Goal: Task Accomplishment & Management: Manage account settings

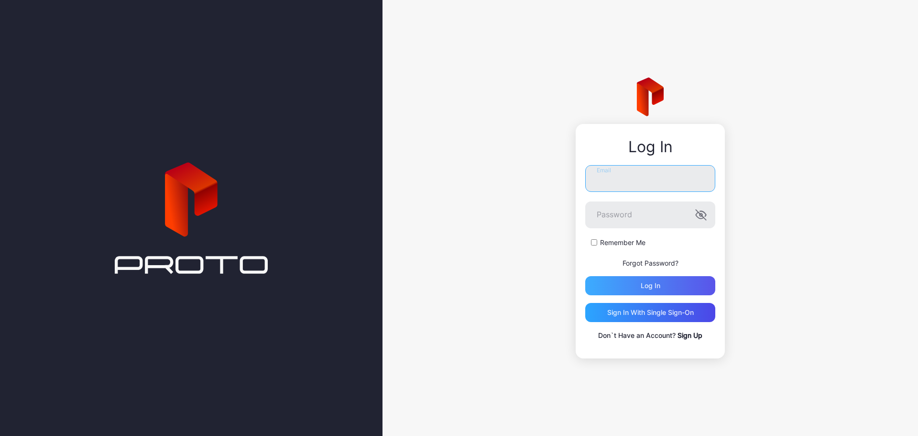
type input "**********"
click at [618, 277] on div "Log in" at bounding box center [650, 285] width 130 height 19
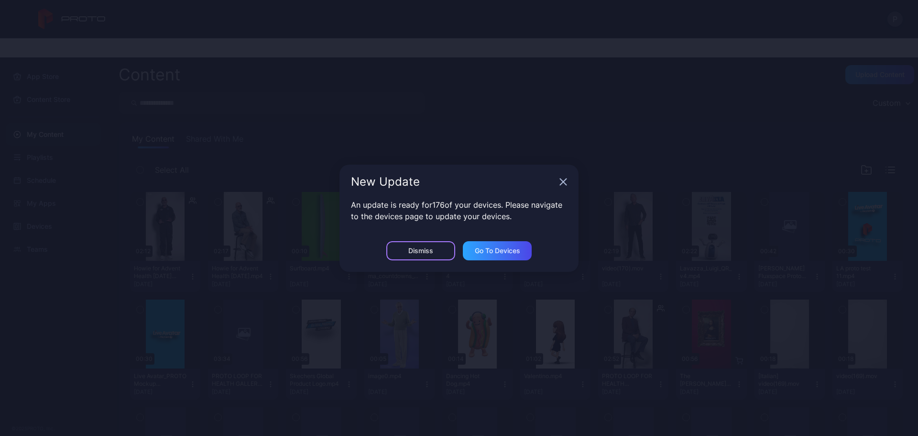
click at [433, 251] on div "Dismiss" at bounding box center [420, 251] width 25 height 8
